Goal: Information Seeking & Learning: Check status

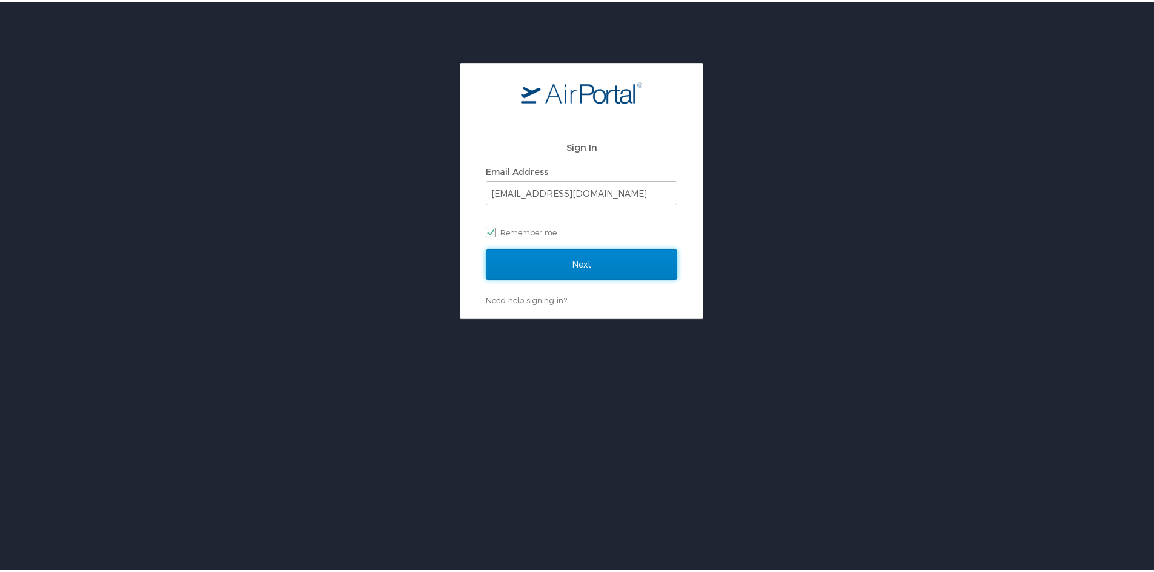
click at [583, 268] on input "Next" at bounding box center [581, 262] width 191 height 30
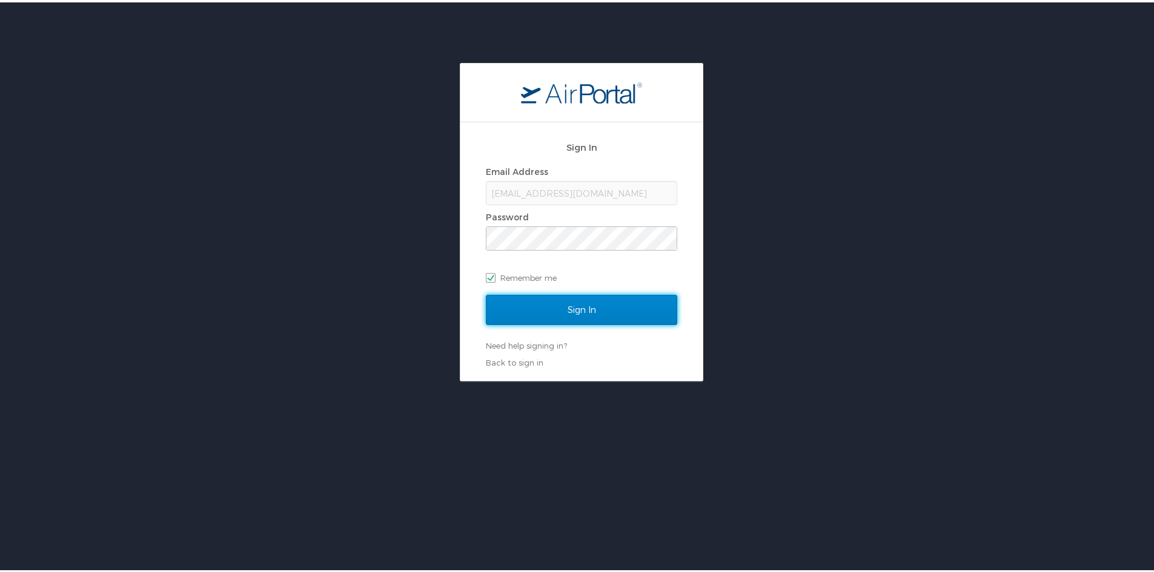
click at [600, 302] on input "Sign In" at bounding box center [581, 307] width 191 height 30
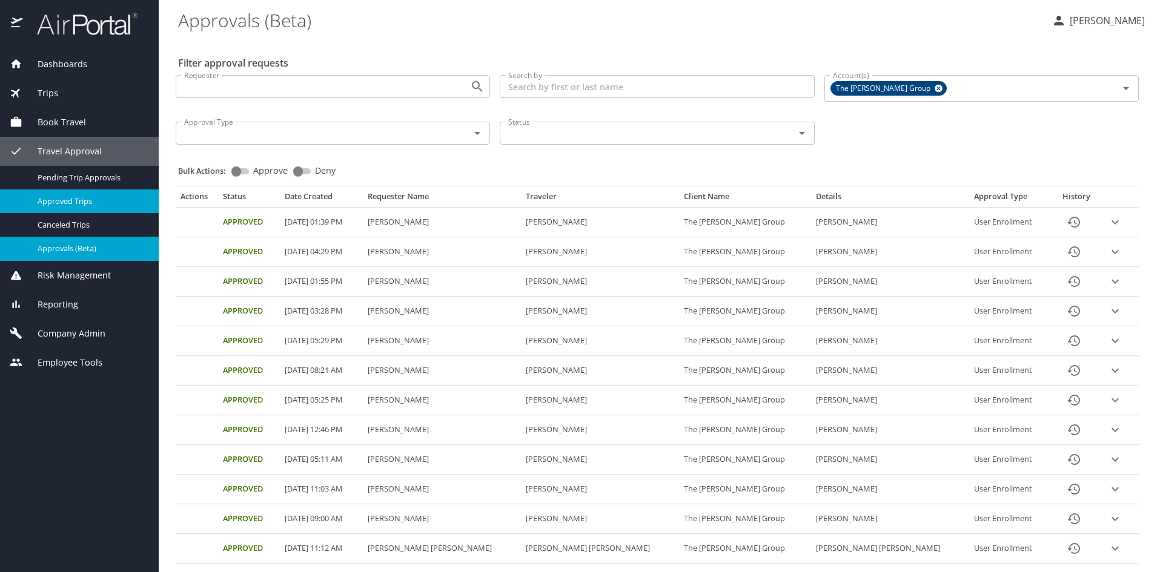
click at [91, 200] on span "Approved Trips" at bounding box center [91, 202] width 107 height 12
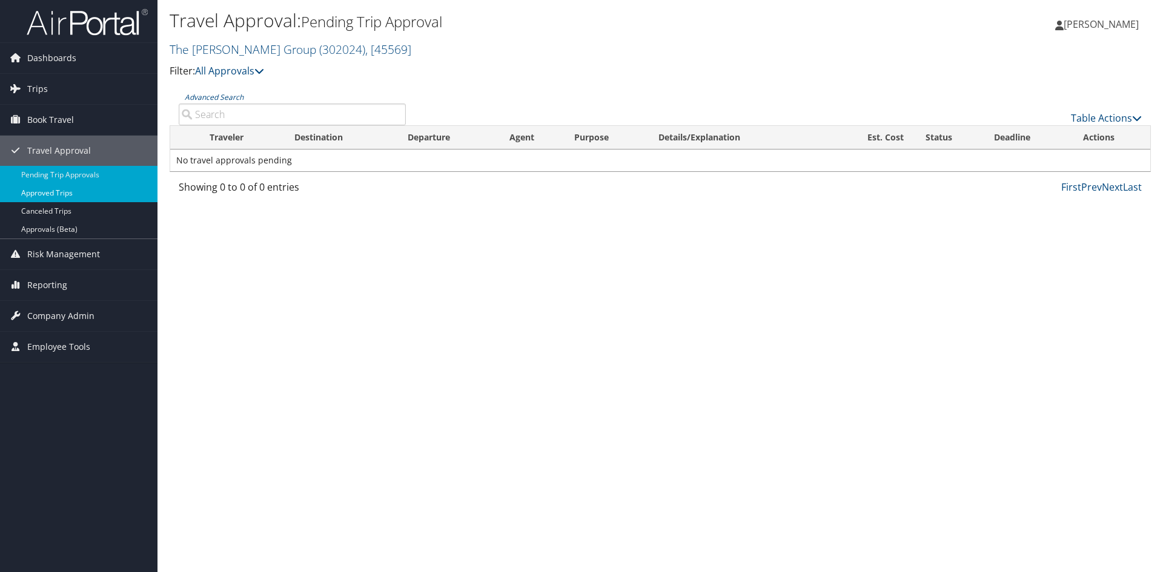
click at [61, 194] on link "Approved Trips" at bounding box center [78, 193] width 157 height 18
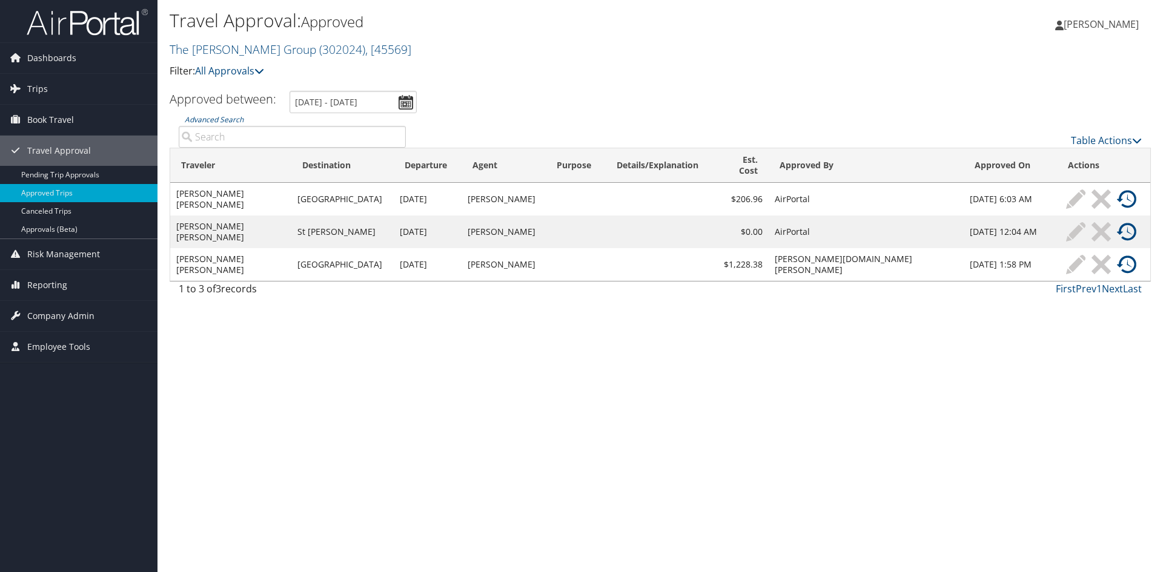
click at [1122, 259] on img at bounding box center [1126, 264] width 19 height 19
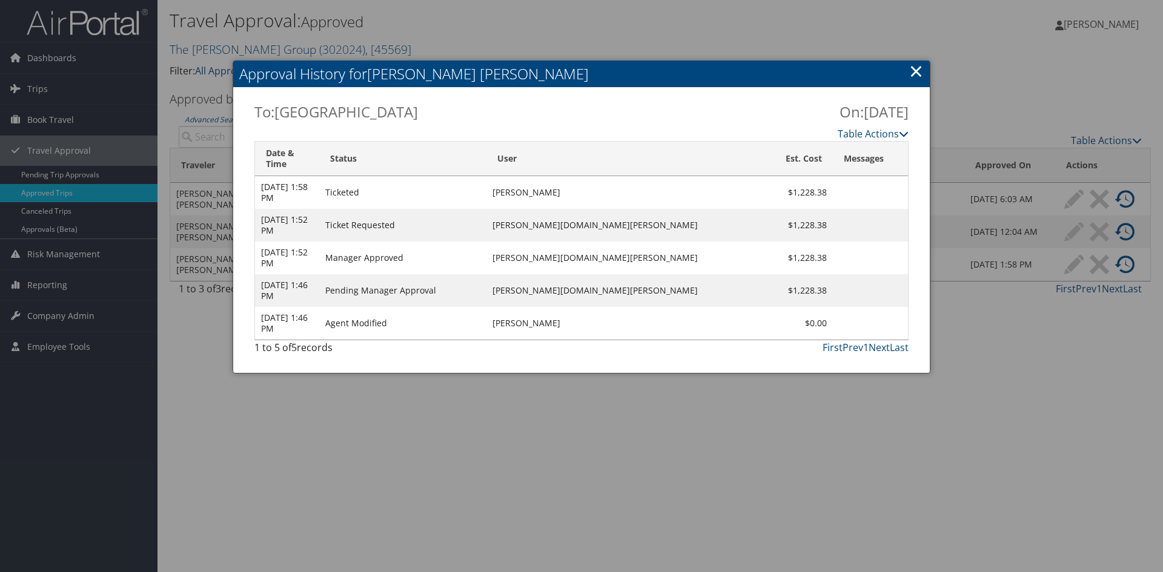
click at [910, 71] on link "×" at bounding box center [916, 71] width 14 height 24
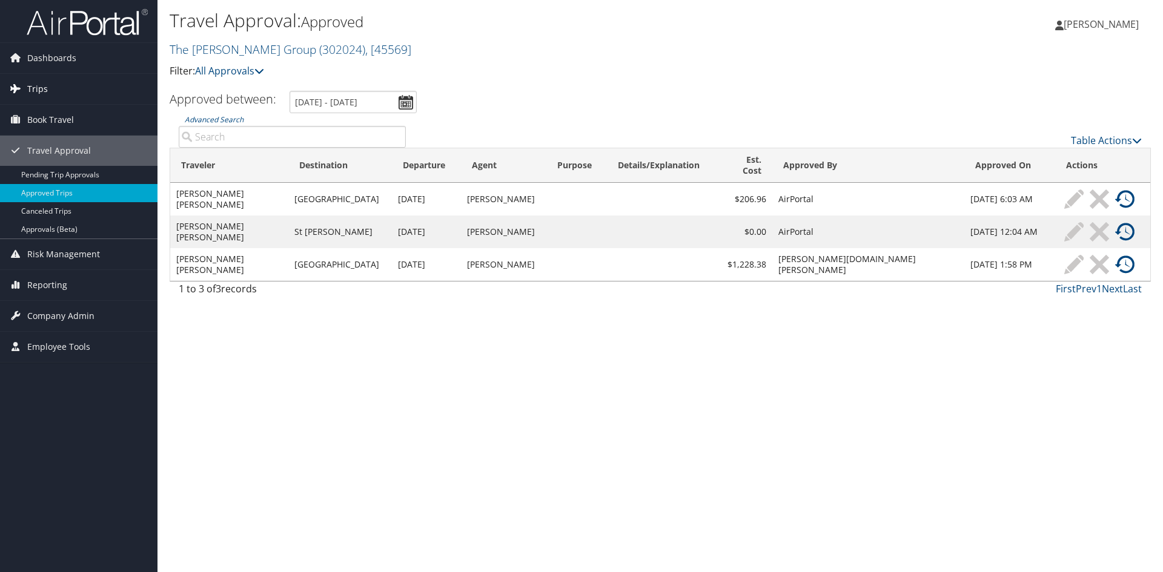
click at [50, 84] on link "Trips" at bounding box center [78, 89] width 157 height 30
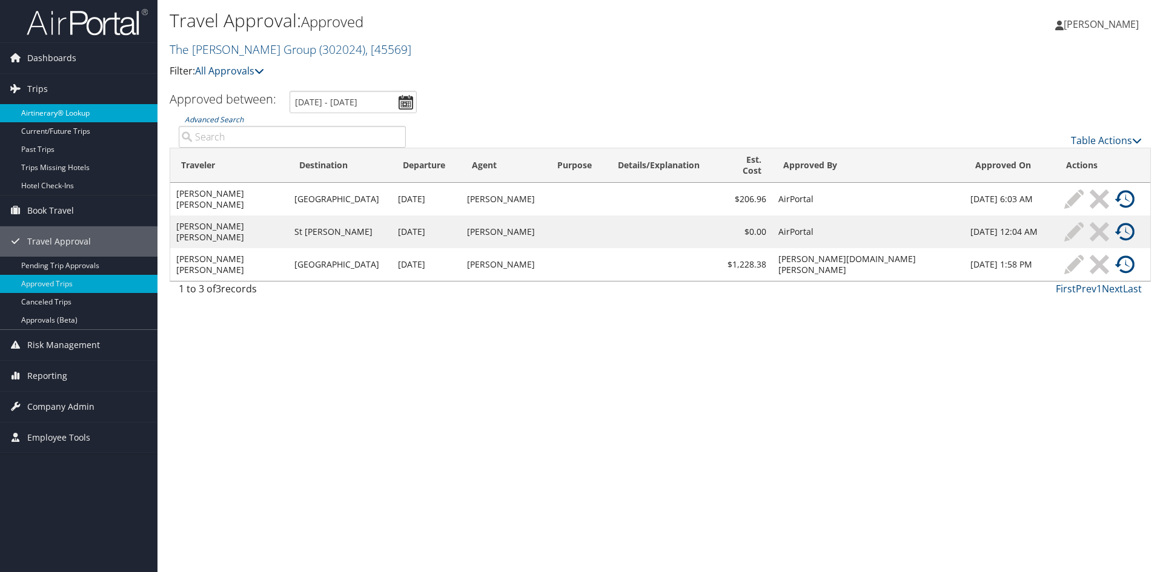
click at [58, 113] on link "Airtinerary® Lookup" at bounding box center [78, 113] width 157 height 18
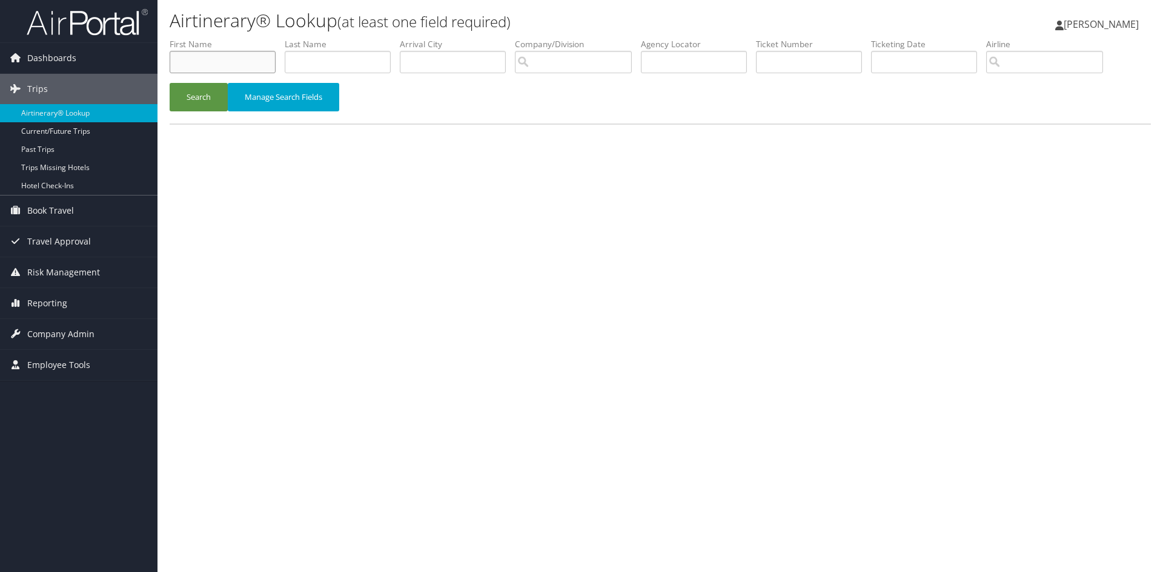
click at [219, 58] on input "text" at bounding box center [223, 62] width 106 height 22
type input "Jessica"
click at [170, 83] on button "Search" at bounding box center [199, 97] width 58 height 28
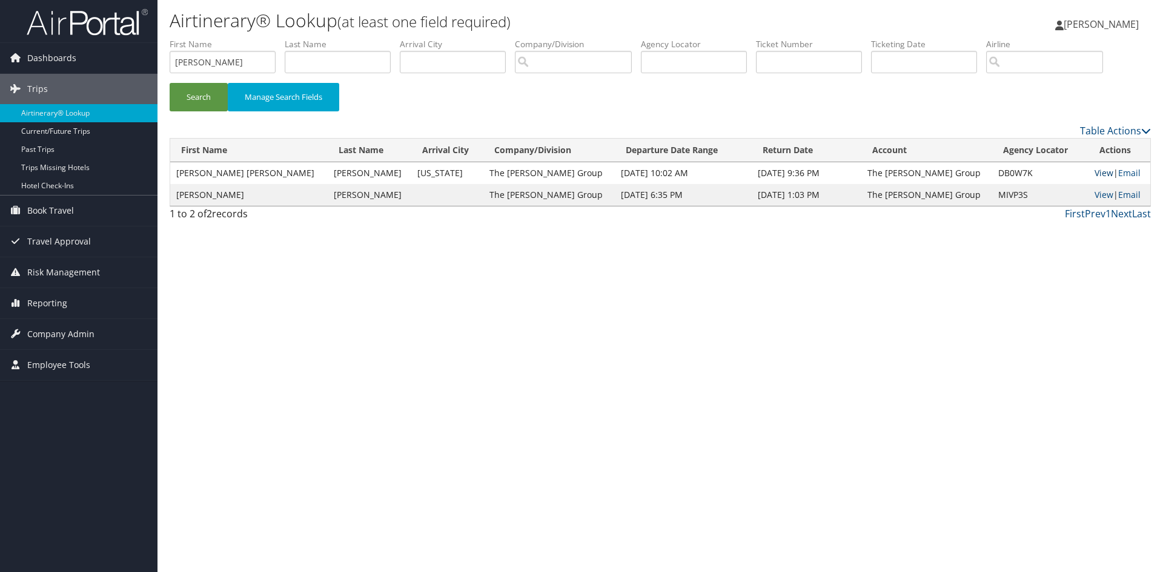
click at [1094, 176] on link "View" at bounding box center [1103, 173] width 19 height 12
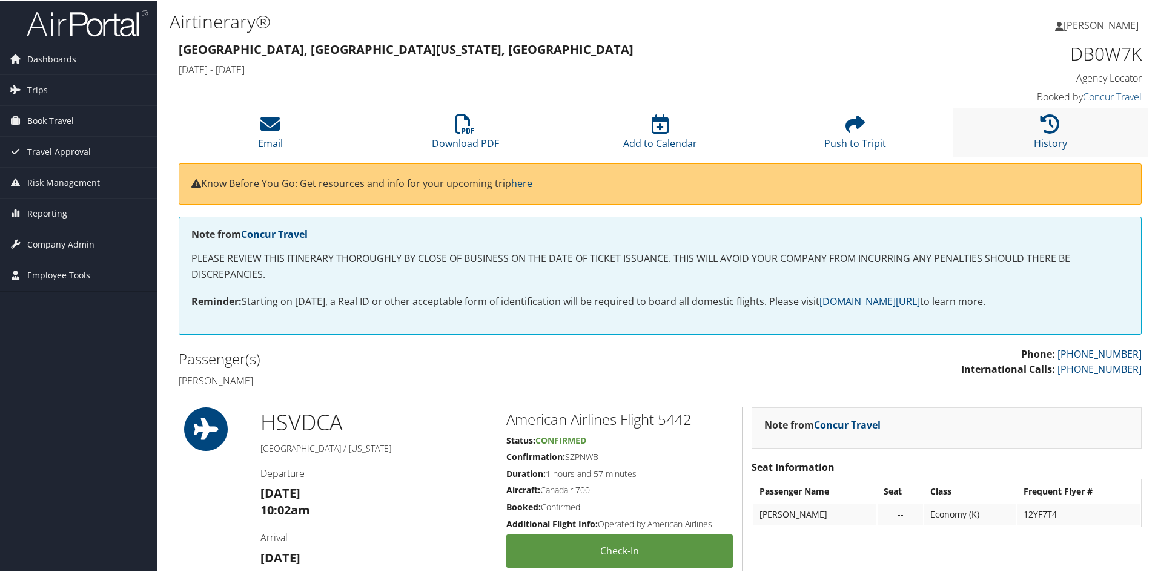
click at [1033, 125] on li "History" at bounding box center [1050, 131] width 195 height 49
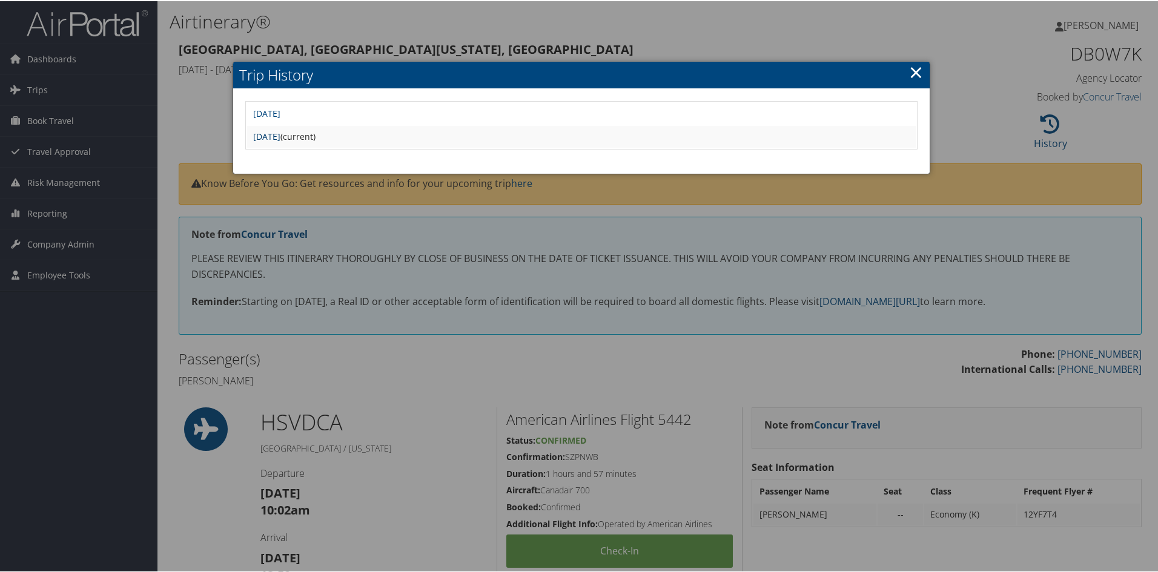
click at [280, 137] on link "[DATE]" at bounding box center [266, 136] width 27 height 12
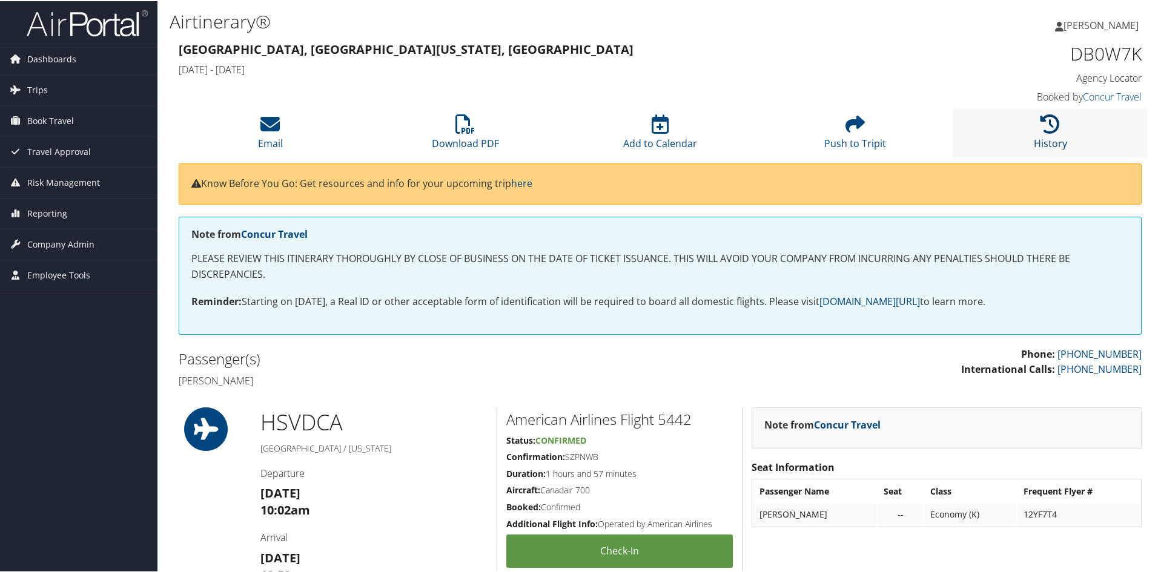
click at [1043, 123] on icon at bounding box center [1049, 122] width 19 height 19
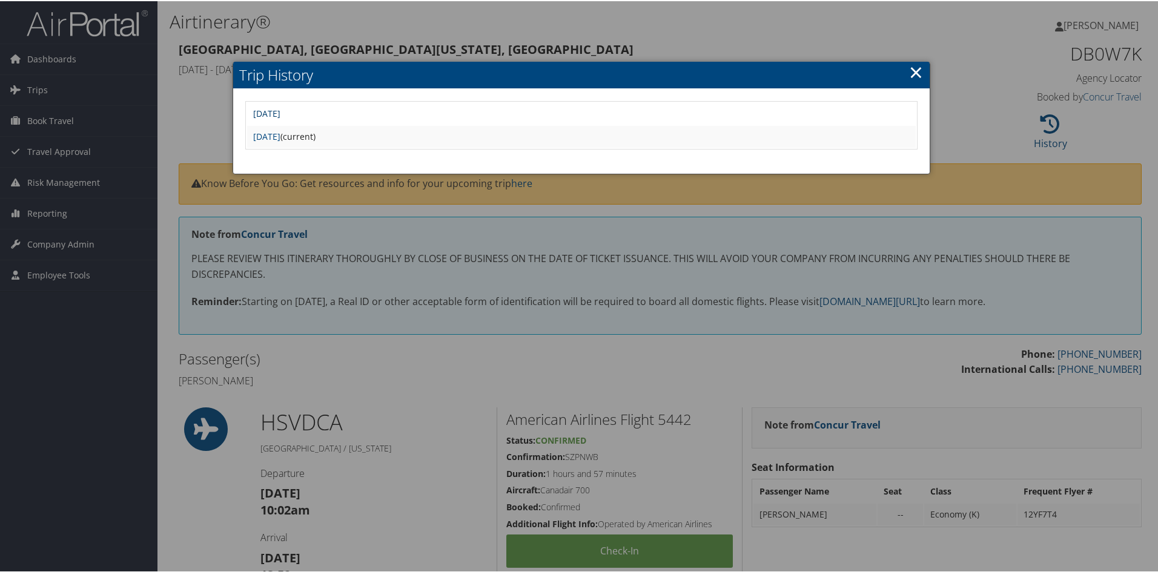
click at [280, 113] on link "[DATE]" at bounding box center [266, 113] width 27 height 12
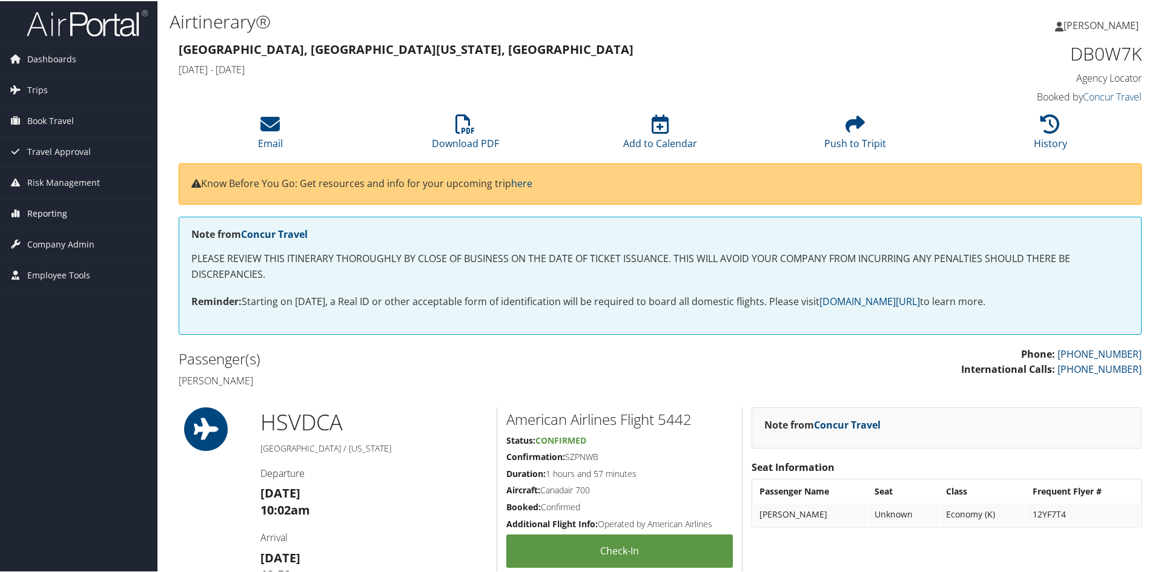
click at [48, 204] on span "Reporting" at bounding box center [47, 212] width 40 height 30
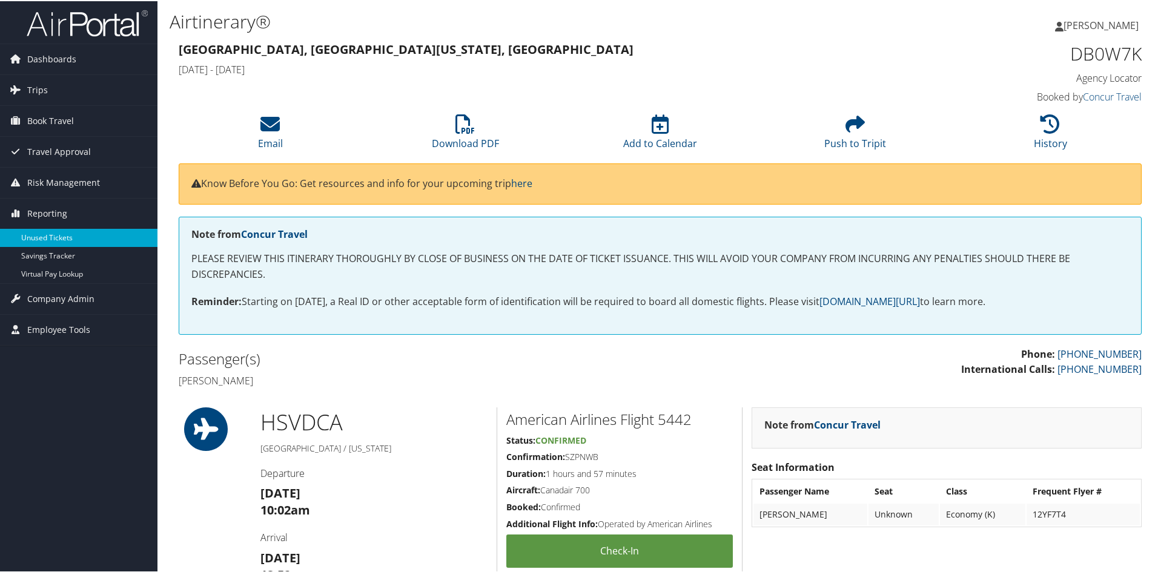
click at [66, 234] on link "Unused Tickets" at bounding box center [78, 237] width 157 height 18
